Goal: Find specific page/section: Find specific page/section

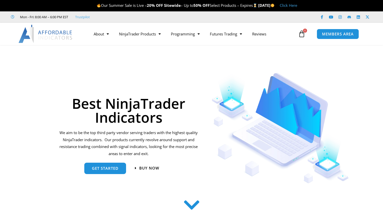
click at [337, 33] on span "MEMBERS AREA" at bounding box center [338, 34] width 32 height 4
click at [339, 37] on link "MEMBERS AREA" at bounding box center [338, 33] width 46 height 11
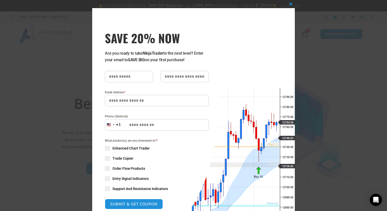
click at [331, 32] on div "Close this module SAVE 20% NOW Are you ready to take NinjaTrader to the next le…" at bounding box center [193, 105] width 387 height 211
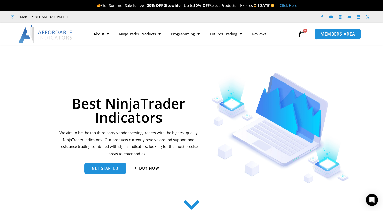
click at [341, 32] on span "MEMBERS AREA" at bounding box center [338, 34] width 35 height 4
click at [317, 38] on link "MEMBERS AREA" at bounding box center [338, 33] width 46 height 11
drag, startPoint x: 358, startPoint y: 12, endPoint x: 363, endPoint y: 50, distance: 38.9
click at [341, 36] on span "MEMBERS AREA" at bounding box center [338, 34] width 35 height 4
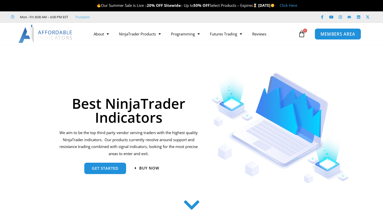
click at [325, 34] on span "MEMBERS AREA" at bounding box center [338, 34] width 35 height 4
click at [329, 36] on span "MEMBERS AREA" at bounding box center [338, 34] width 35 height 4
drag, startPoint x: 0, startPoint y: 0, endPoint x: 329, endPoint y: 31, distance: 330.2
click at [329, 32] on span "MEMBERS AREA" at bounding box center [338, 34] width 35 height 4
